Goal: Information Seeking & Learning: Learn about a topic

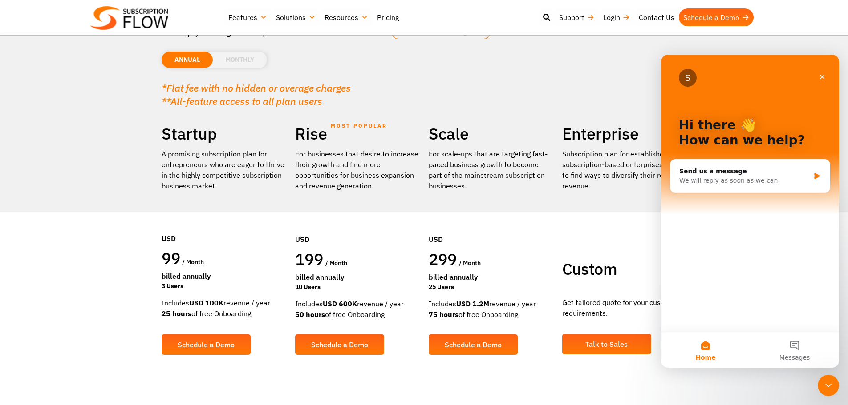
scroll to position [89, 0]
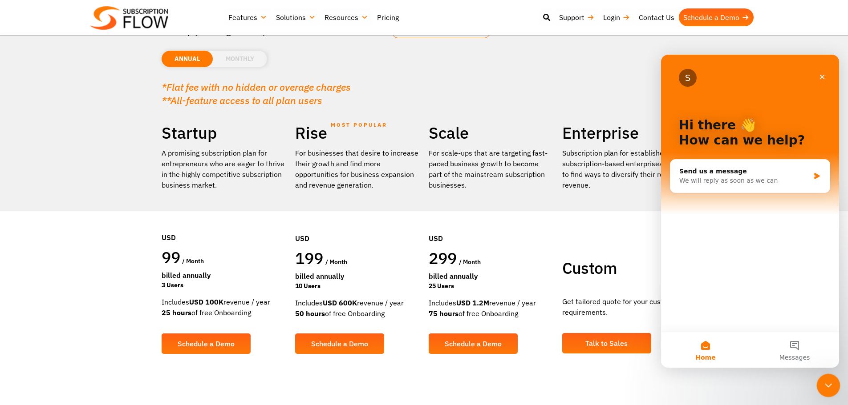
click at [831, 387] on icon "Close Intercom Messenger" at bounding box center [826, 384] width 11 height 11
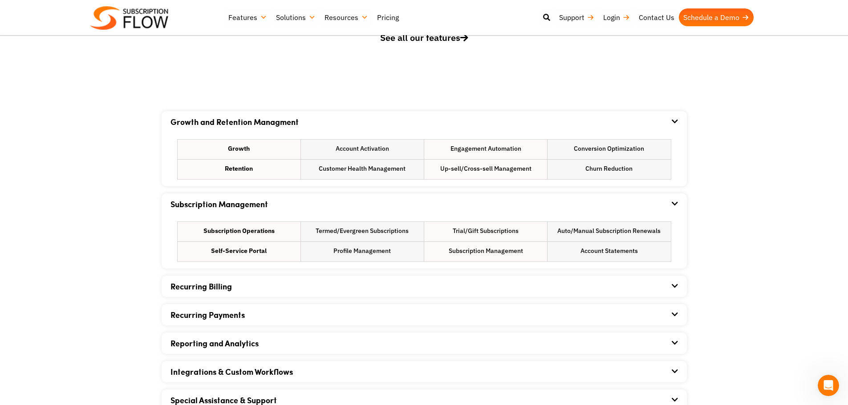
scroll to position [489, 0]
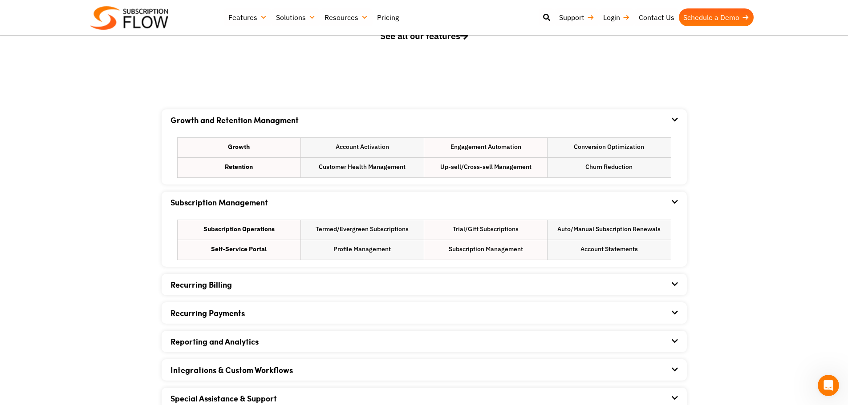
click at [570, 280] on div "Recurring Billing" at bounding box center [423, 284] width 507 height 21
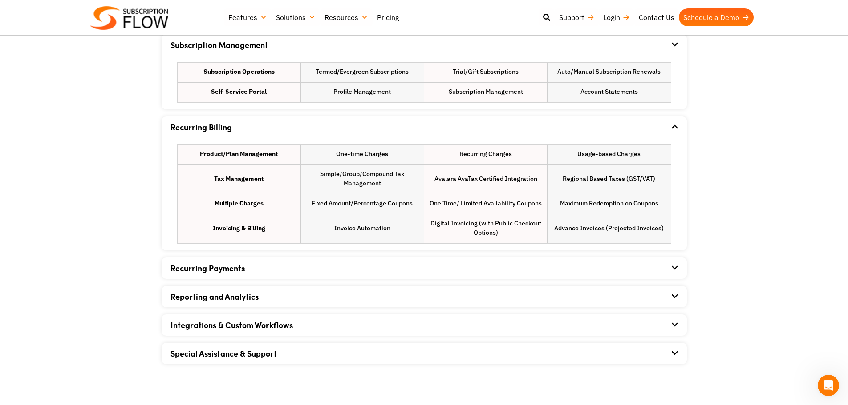
scroll to position [667, 0]
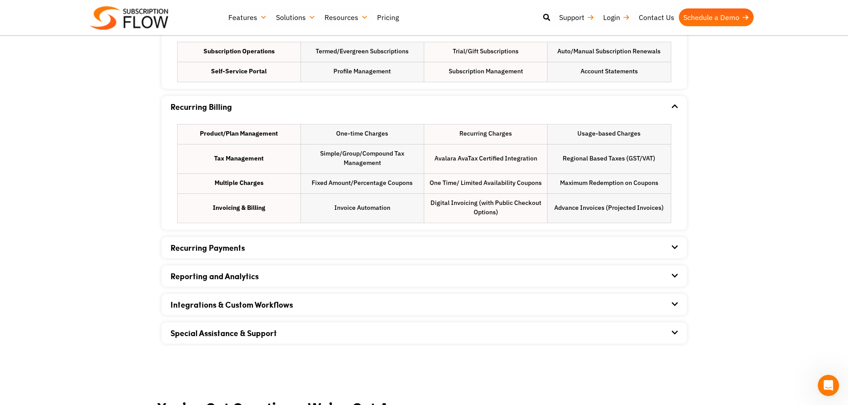
click at [564, 253] on div "Recurring Payments" at bounding box center [423, 247] width 507 height 21
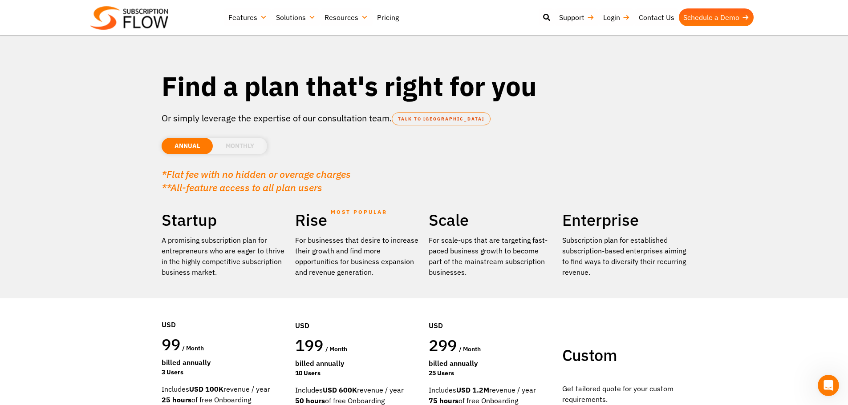
scroll to position [0, 0]
